Goal: Use online tool/utility: Utilize a website feature to perform a specific function

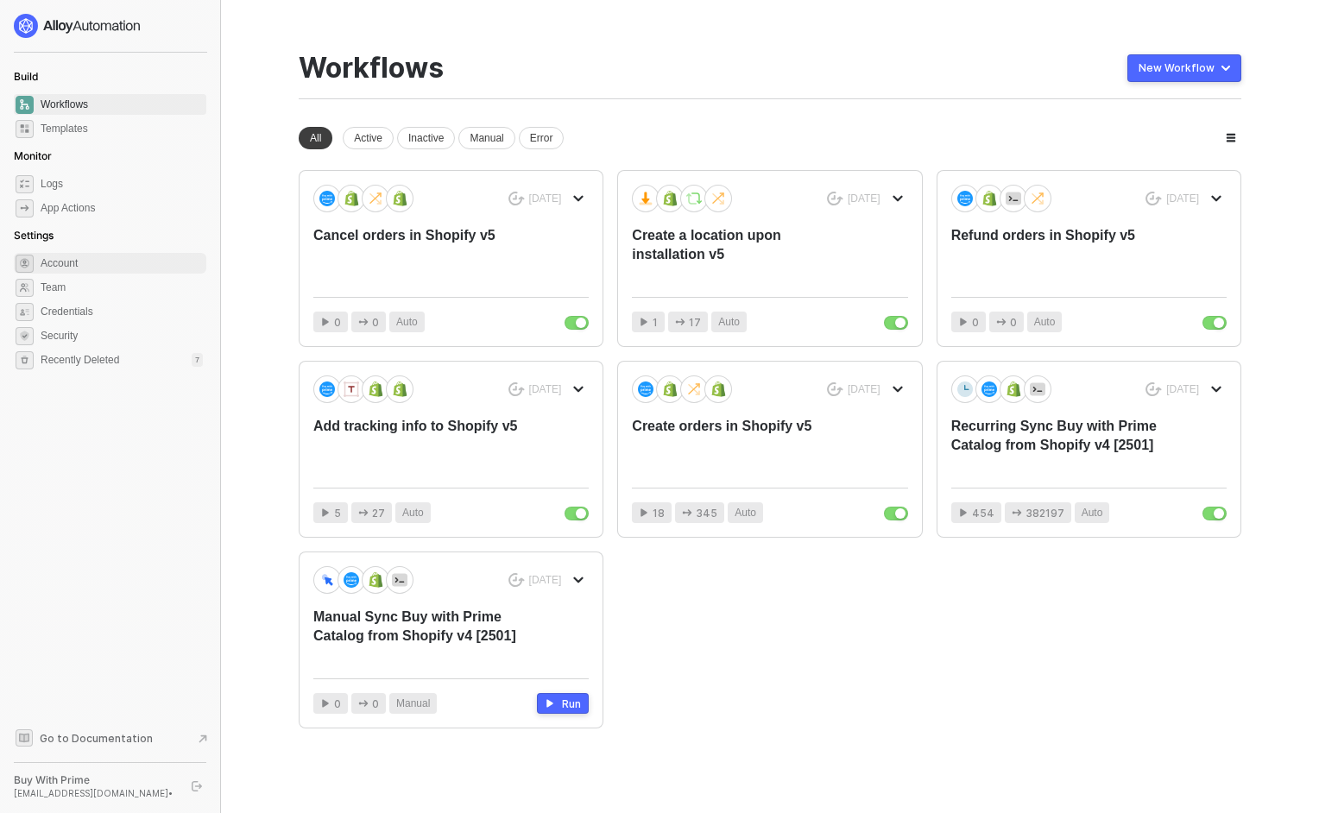
click at [69, 264] on span "Account" at bounding box center [122, 263] width 162 height 21
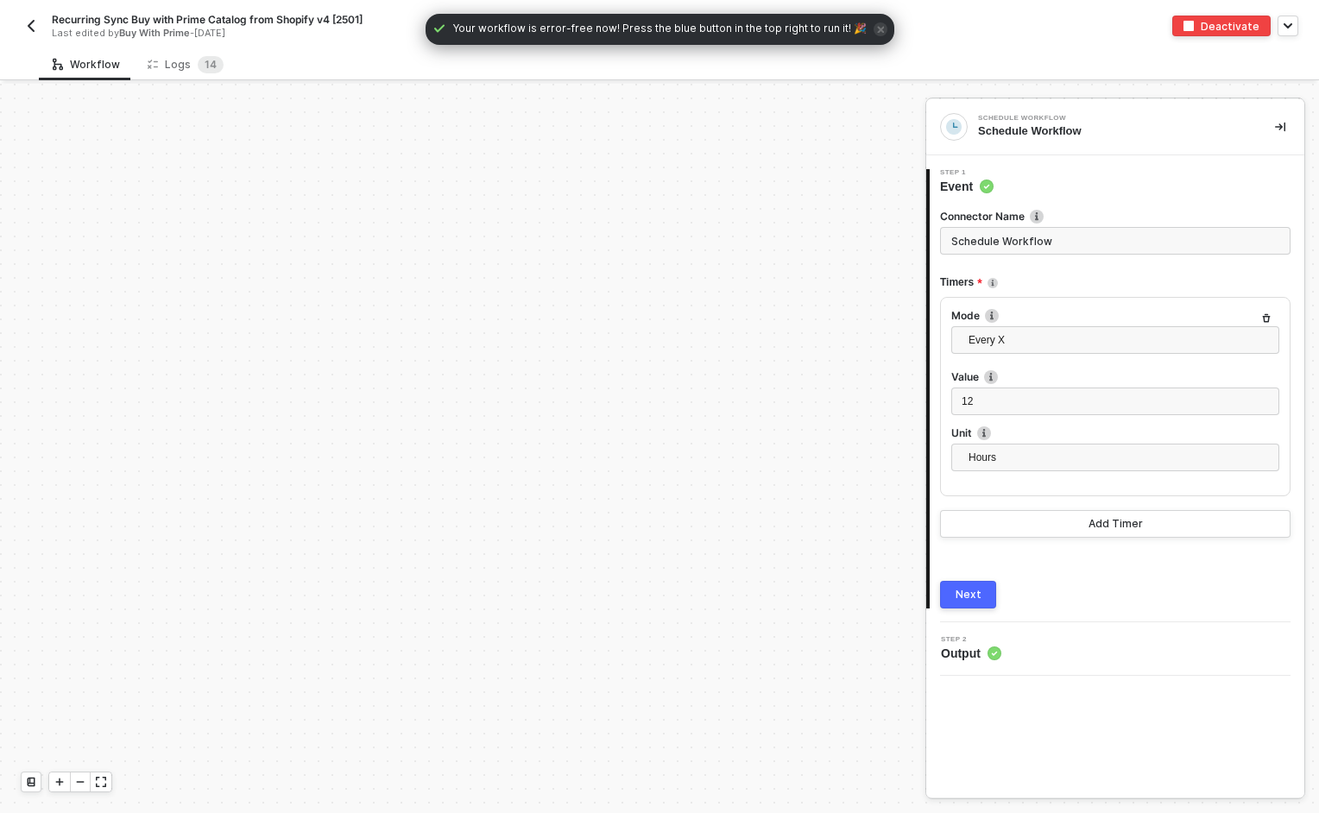
scroll to position [1706, 0]
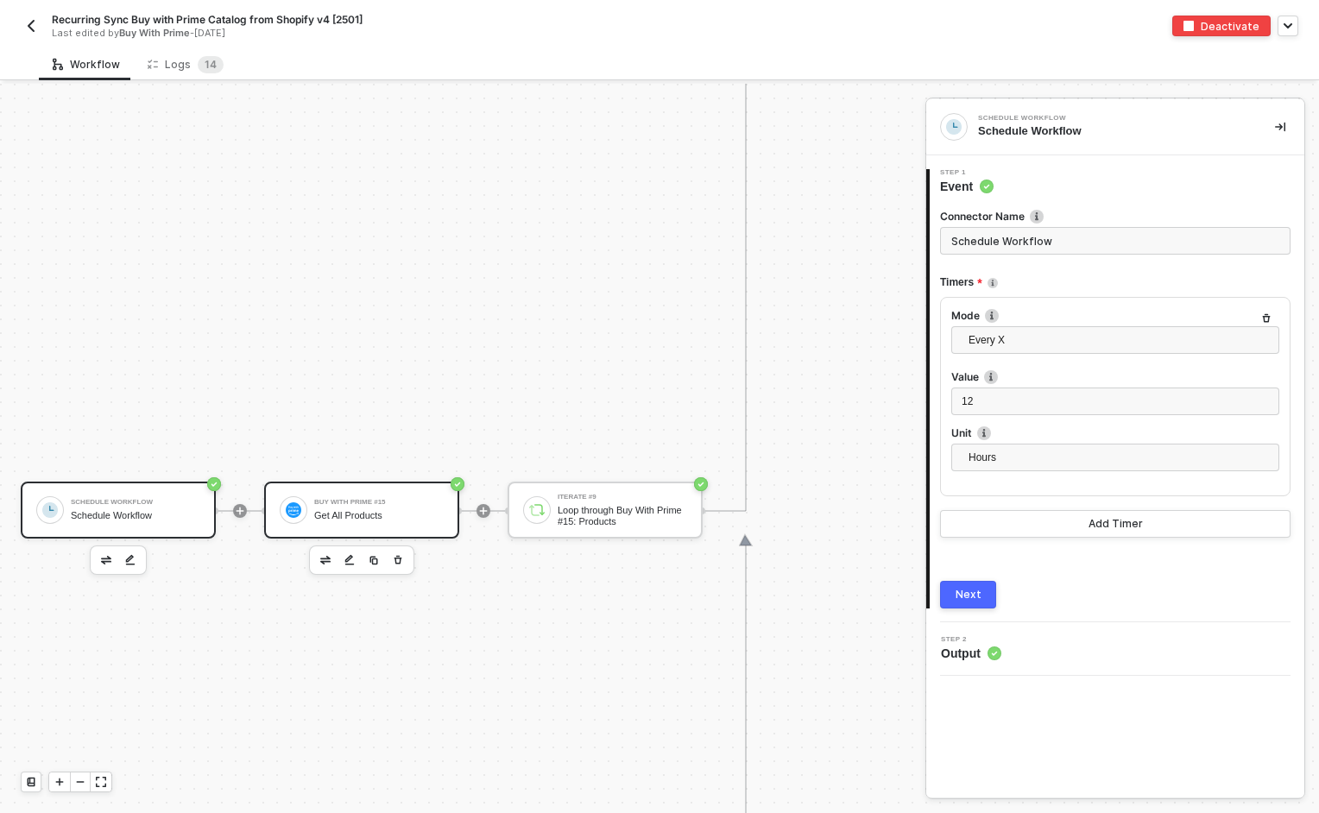
click at [401, 507] on div "Buy With Prime #15 Get All Products" at bounding box center [378, 510] width 129 height 33
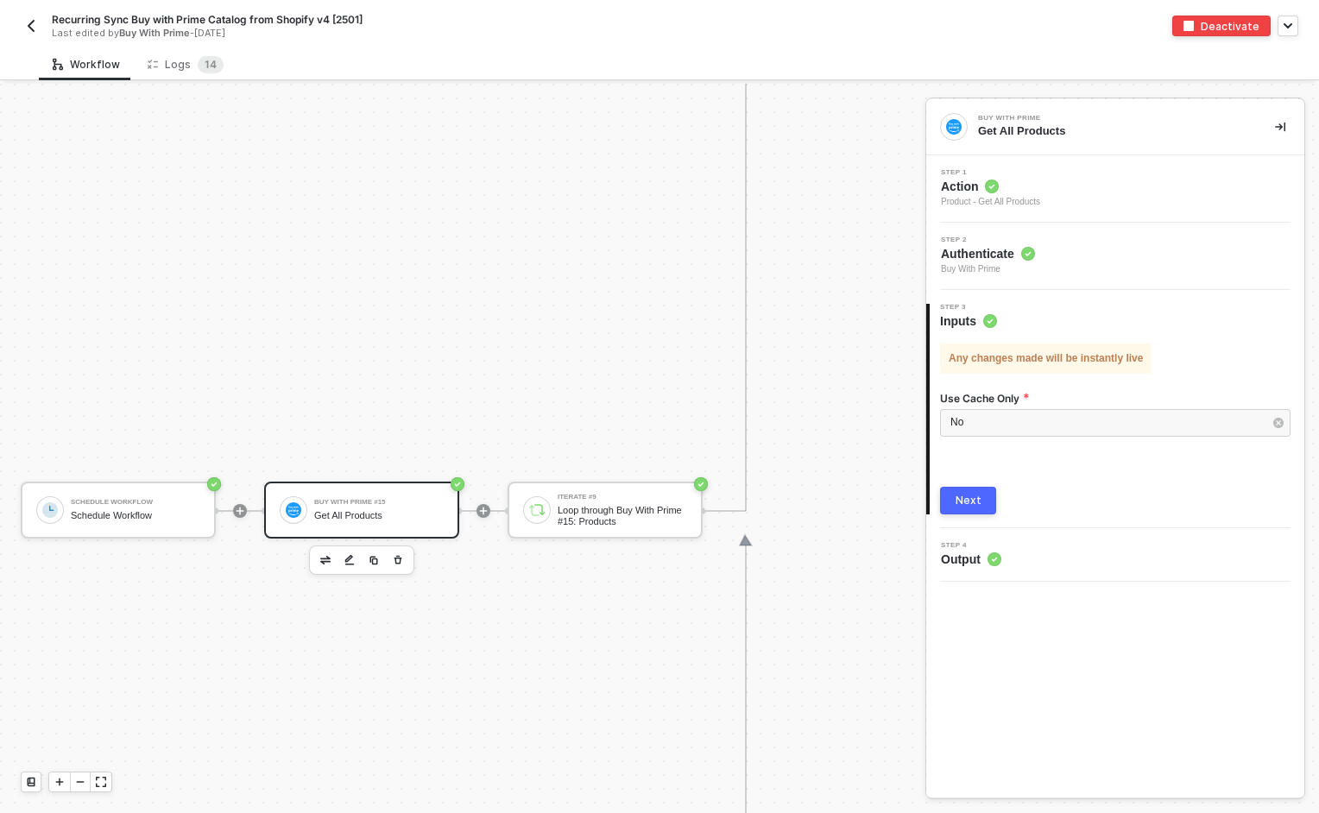
click at [984, 191] on span "Action" at bounding box center [990, 186] width 99 height 17
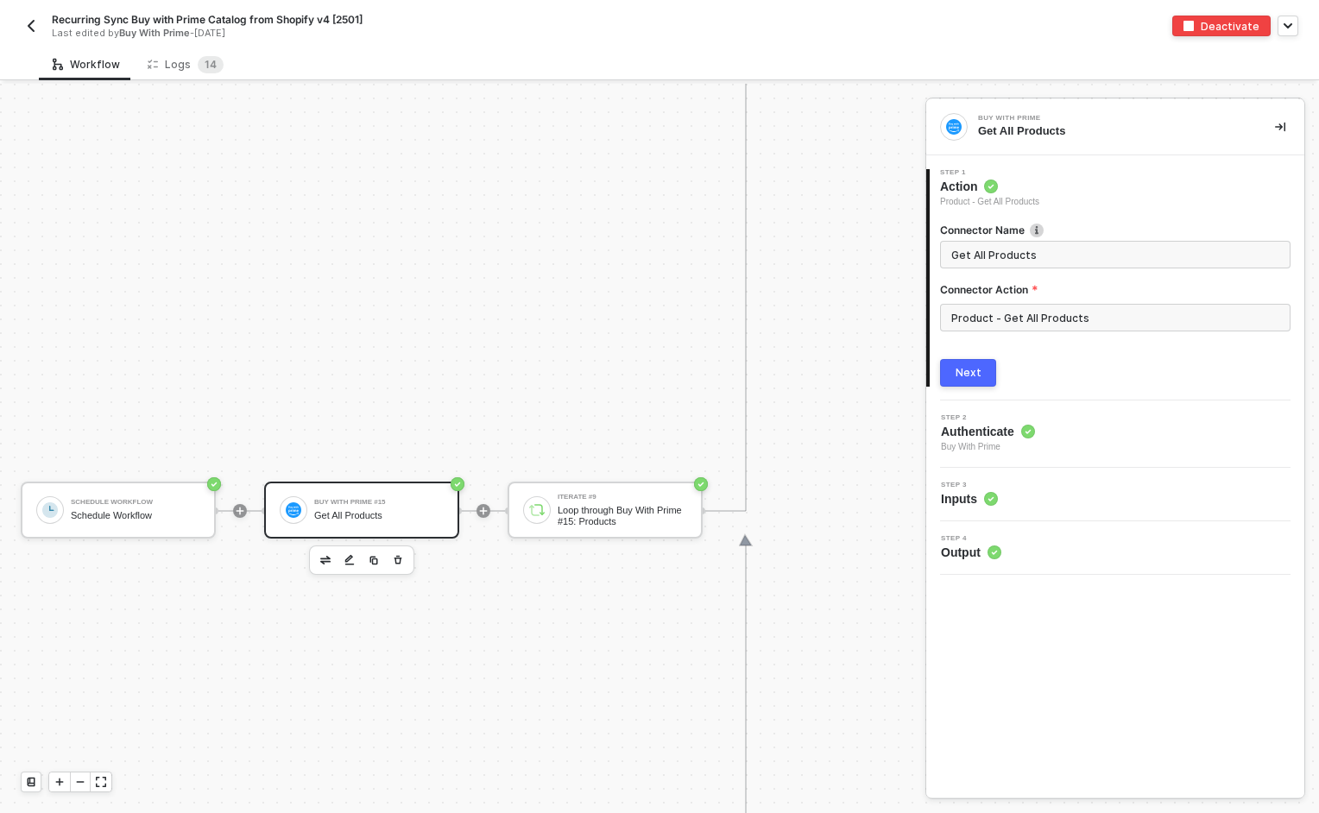
click at [1014, 424] on span "Authenticate" at bounding box center [988, 431] width 94 height 17
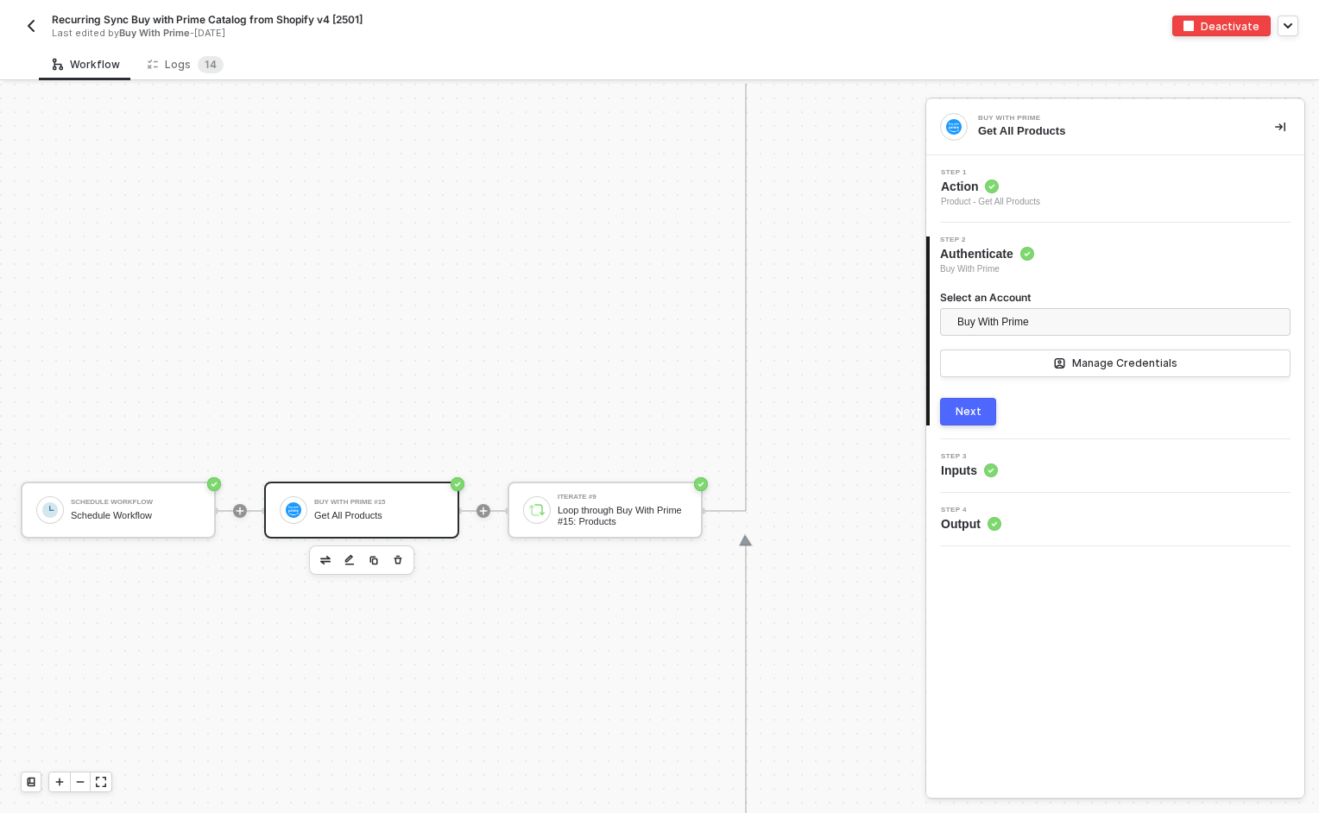
click at [1006, 471] on div "Step 3 Inputs" at bounding box center [1118, 466] width 374 height 26
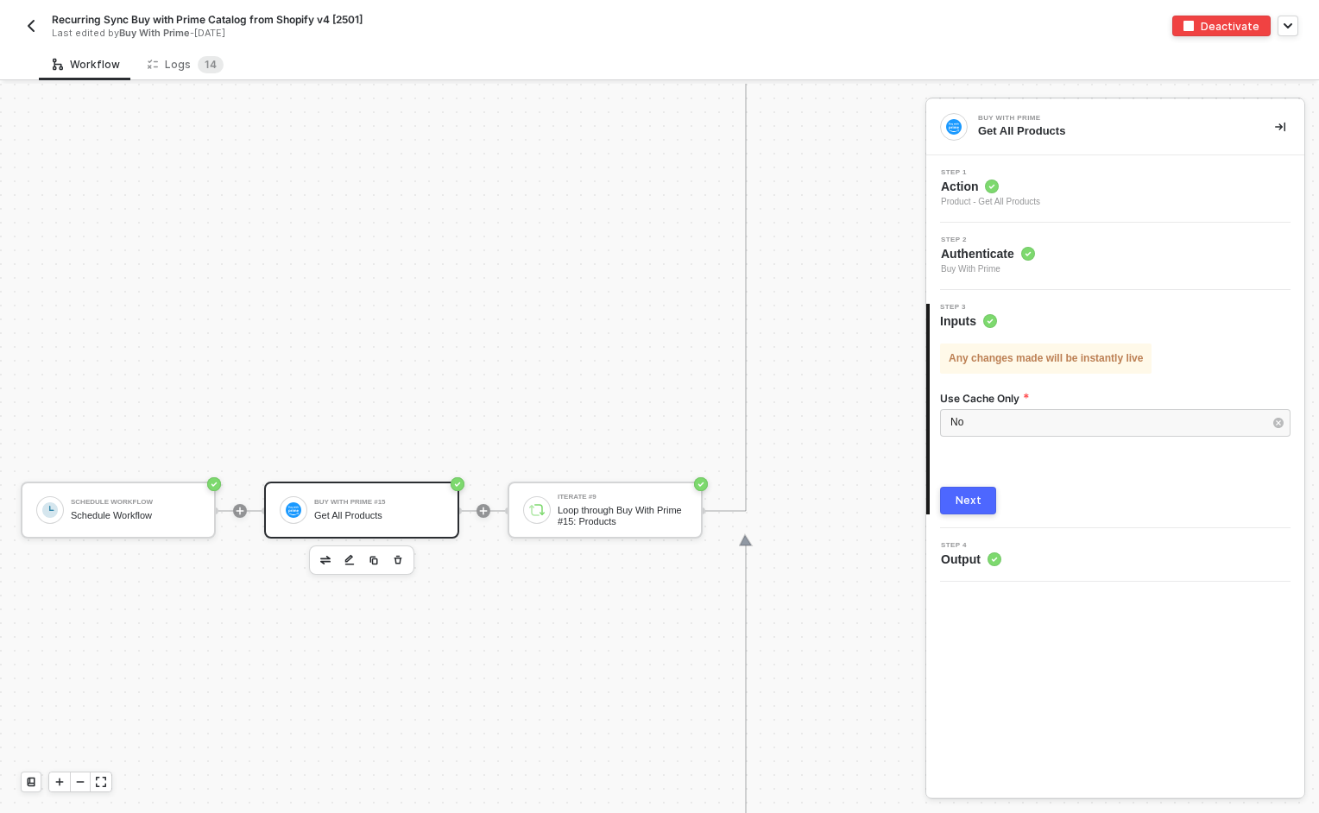
click at [997, 559] on circle at bounding box center [995, 560] width 14 height 14
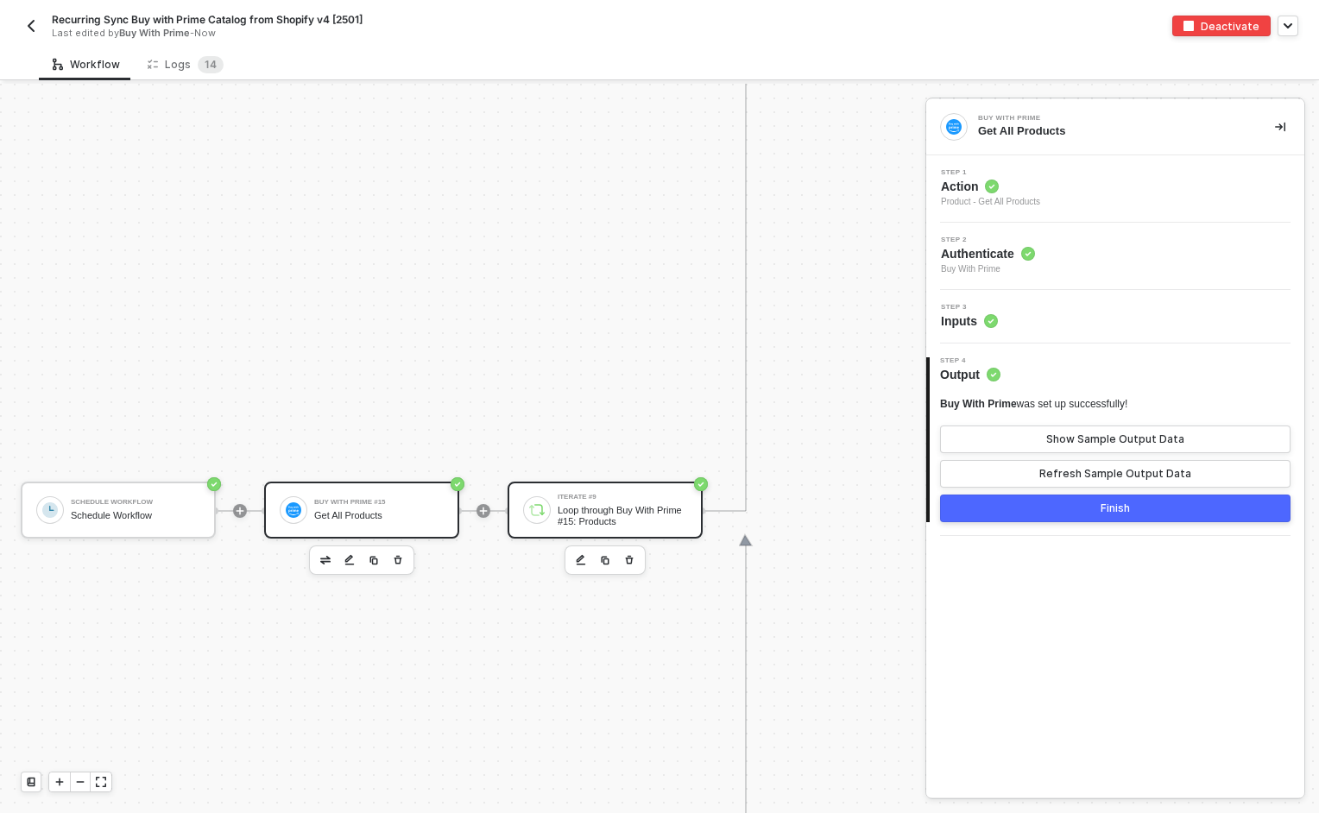
click at [615, 509] on div "Loop through Buy With Prime #15: Products" at bounding box center [622, 516] width 129 height 22
